Goal: Task Accomplishment & Management: Complete application form

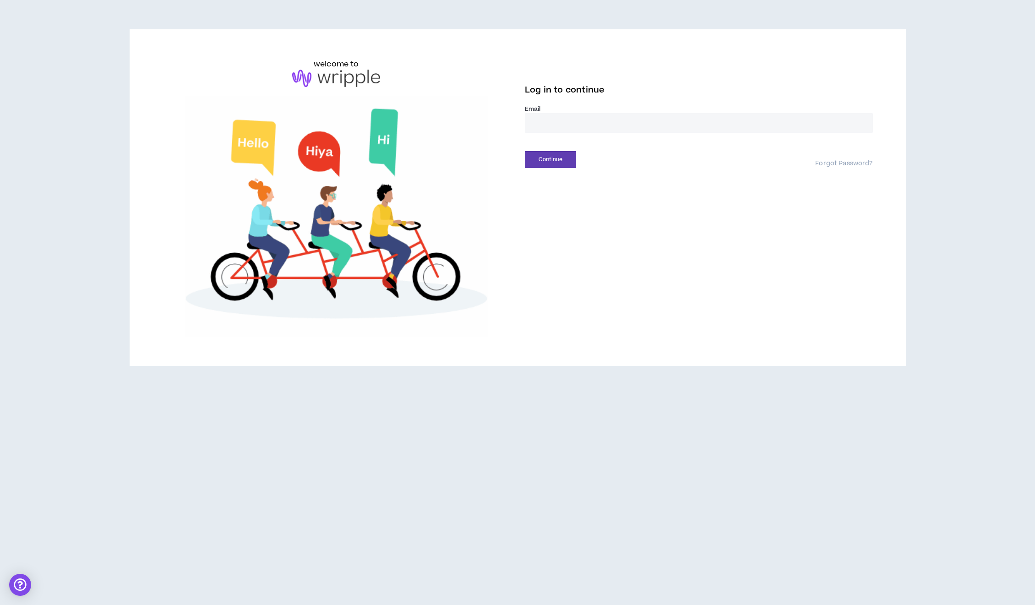
click at [559, 109] on label "Email *" at bounding box center [699, 109] width 348 height 8
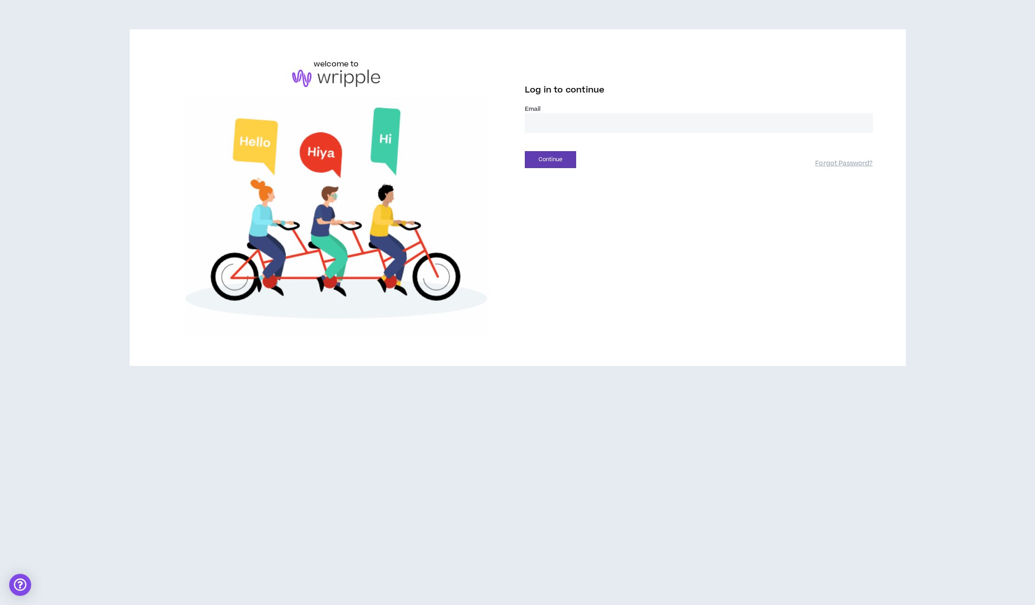
click at [562, 117] on input "email" at bounding box center [699, 123] width 348 height 20
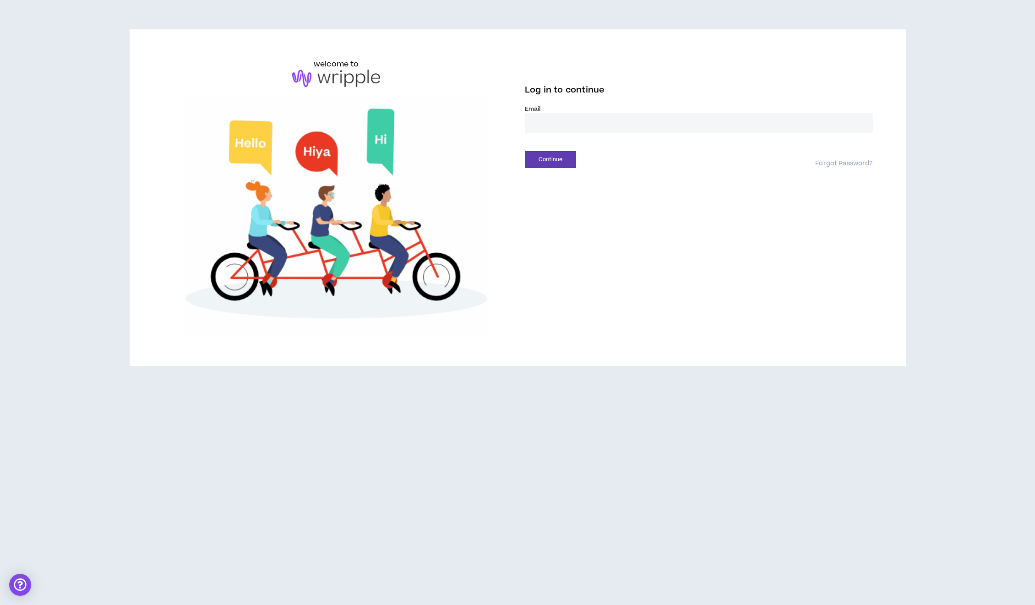
type input "**********"
click at [564, 159] on button "Continue" at bounding box center [550, 159] width 51 height 17
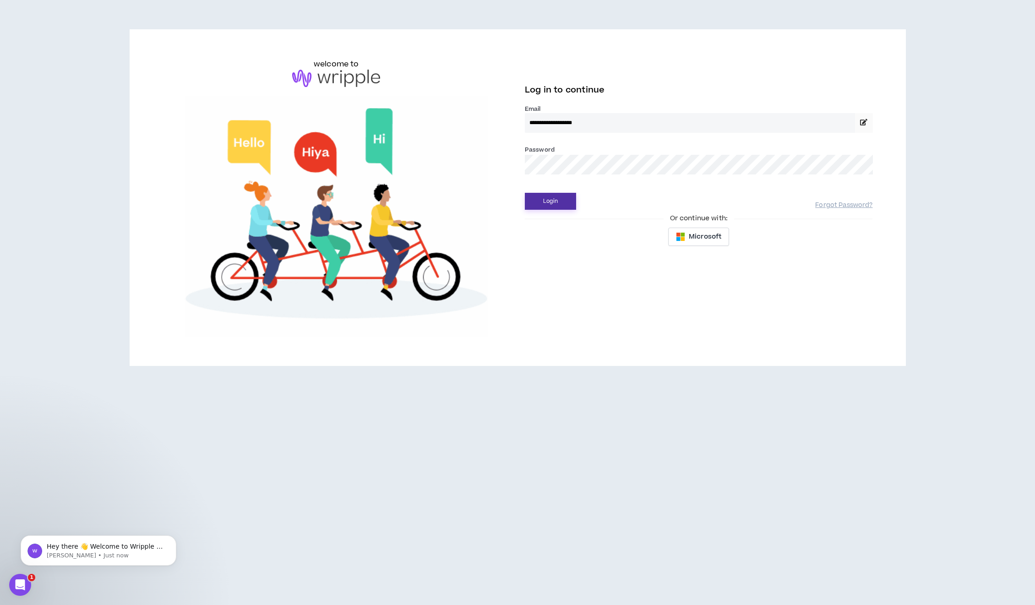
click at [566, 201] on button "Login" at bounding box center [550, 201] width 51 height 17
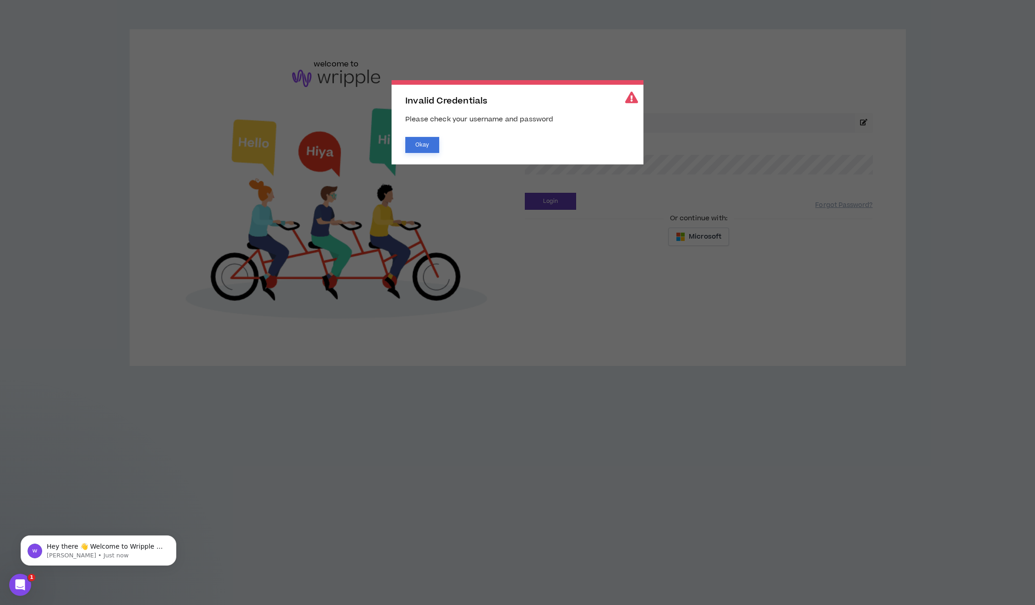
click at [427, 146] on button "Okay" at bounding box center [422, 145] width 34 height 16
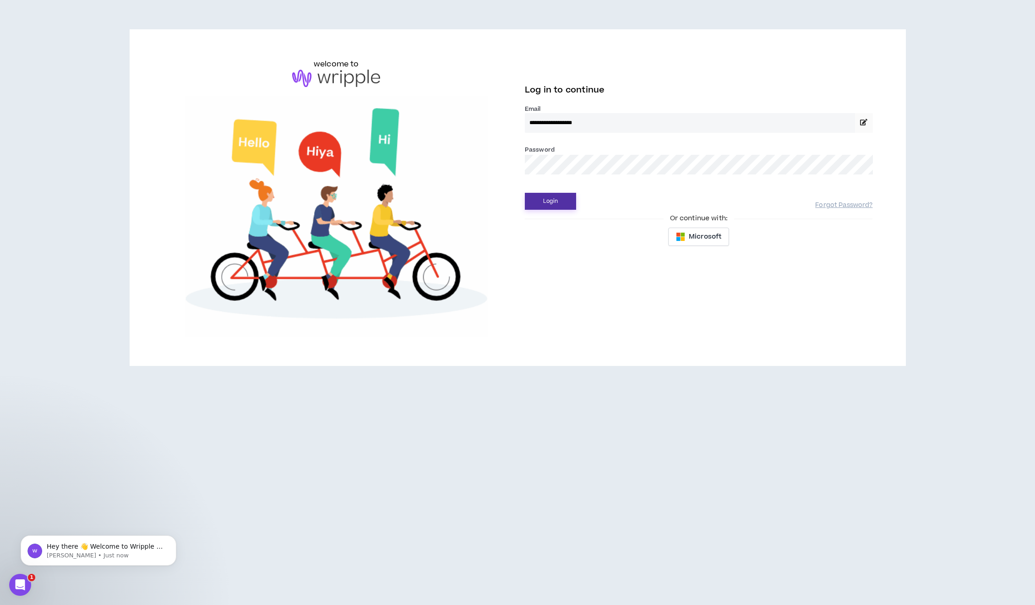
click at [560, 199] on button "Login" at bounding box center [550, 201] width 51 height 17
